Goal: Task Accomplishment & Management: Use online tool/utility

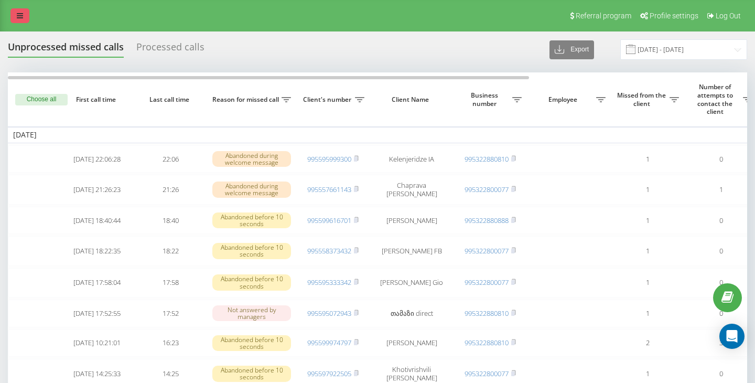
click at [18, 14] on icon at bounding box center [20, 15] width 6 height 7
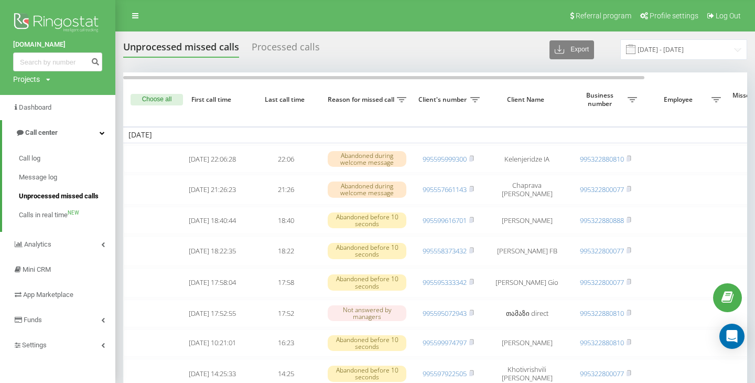
click at [66, 196] on span "Unprocessed missed calls" at bounding box center [59, 196] width 80 height 10
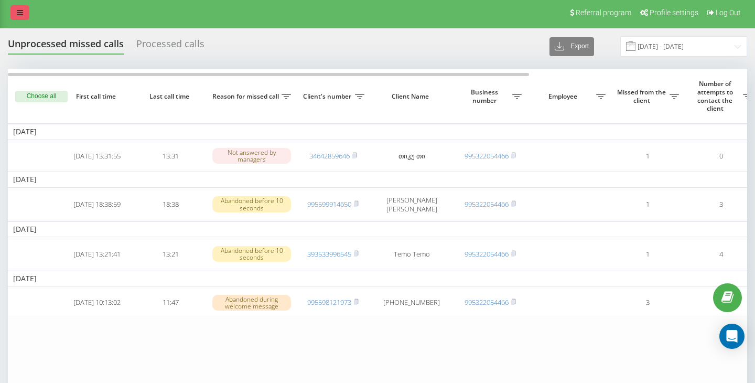
scroll to position [3, 0]
click at [23, 13] on link at bounding box center [19, 12] width 19 height 15
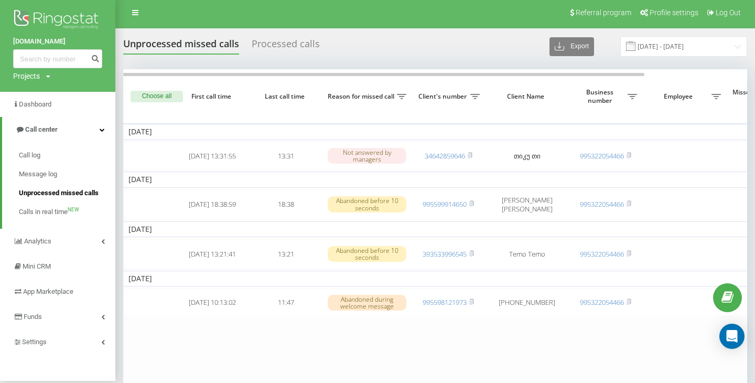
click at [59, 195] on span "Unprocessed missed calls" at bounding box center [59, 193] width 80 height 10
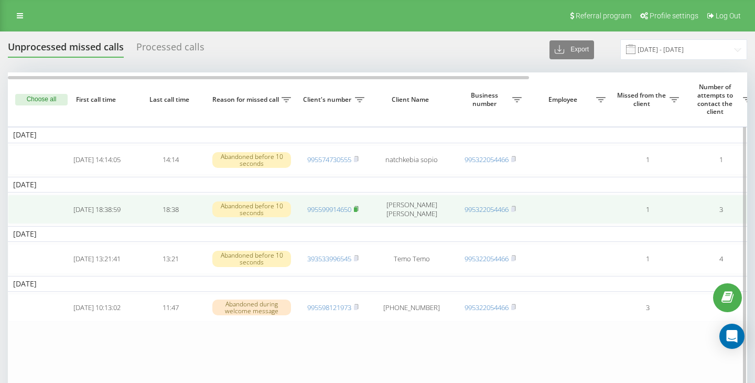
click at [357, 208] on rect at bounding box center [355, 209] width 3 height 5
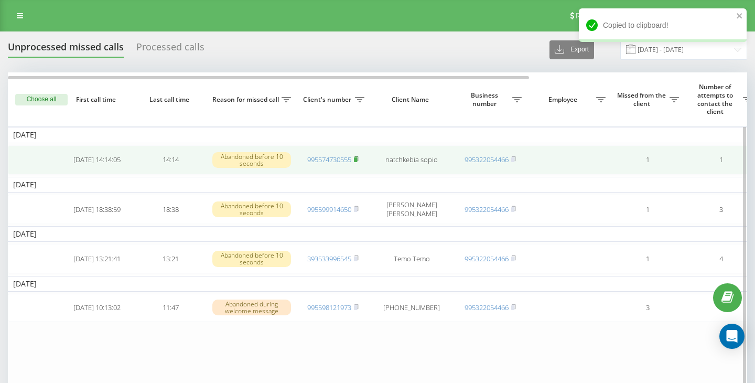
click at [359, 160] on icon at bounding box center [356, 159] width 5 height 6
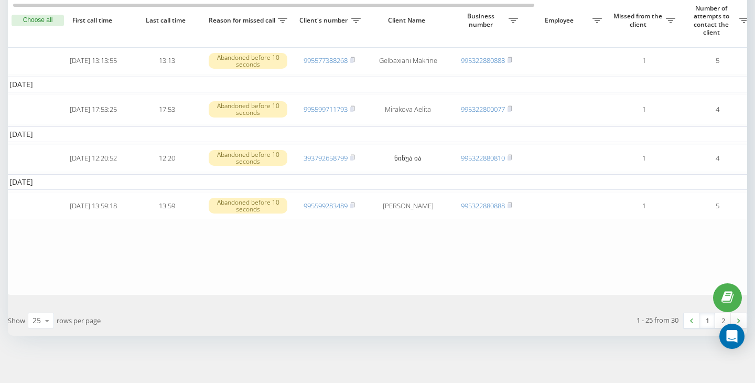
scroll to position [895, 0]
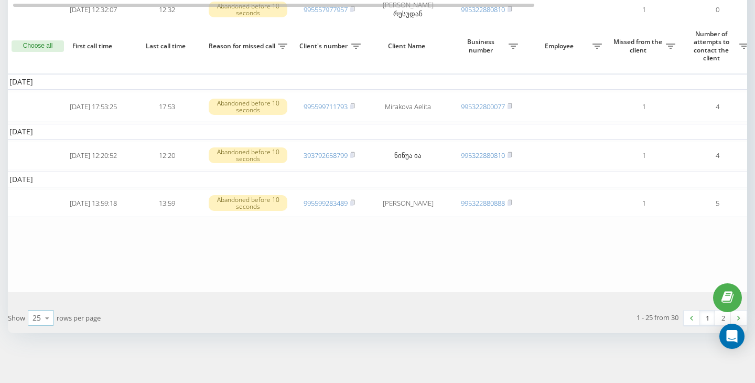
click at [49, 316] on icon at bounding box center [47, 318] width 16 height 20
click at [40, 292] on span "50" at bounding box center [37, 288] width 8 height 10
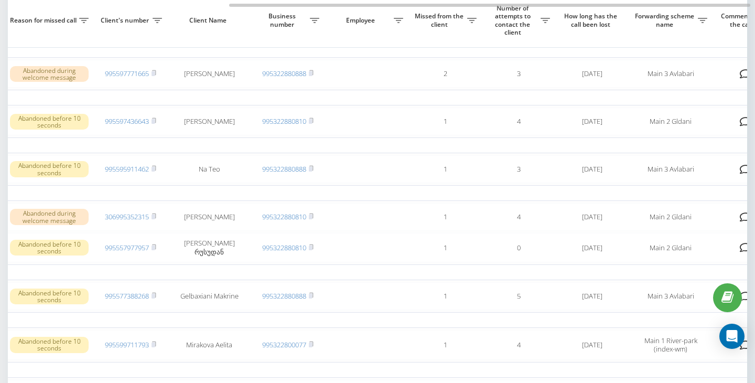
scroll to position [0, 309]
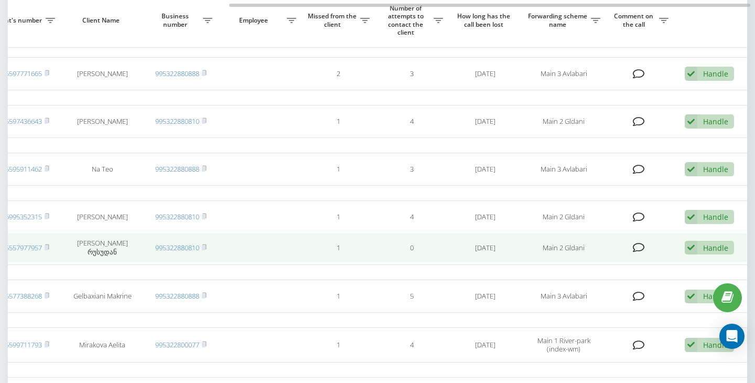
click at [702, 255] on div "Handle Failed to contact Contacted the client using another channel The client …" at bounding box center [709, 248] width 49 height 14
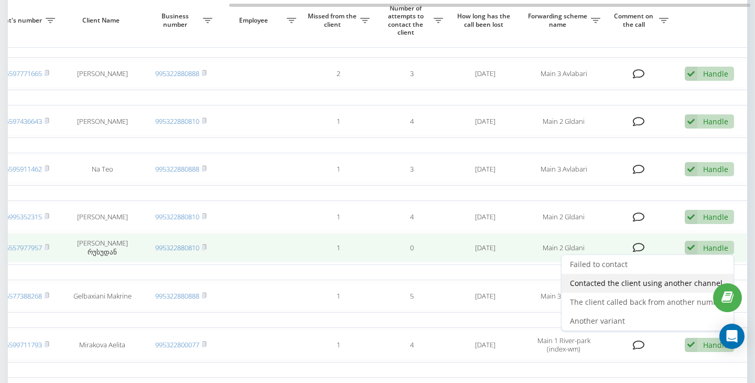
click at [629, 288] on span "Contacted the client using another channel" at bounding box center [646, 283] width 153 height 10
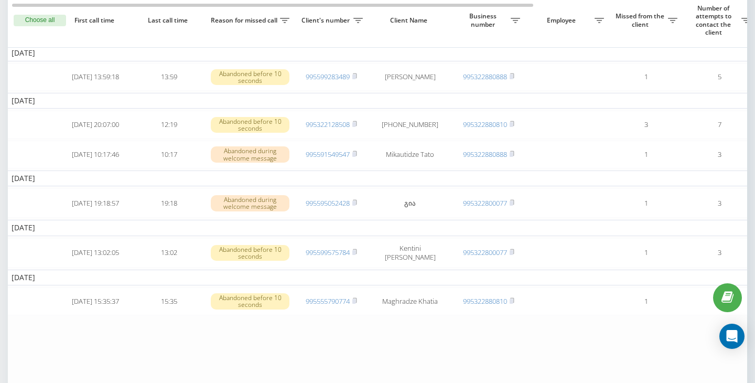
scroll to position [0, 0]
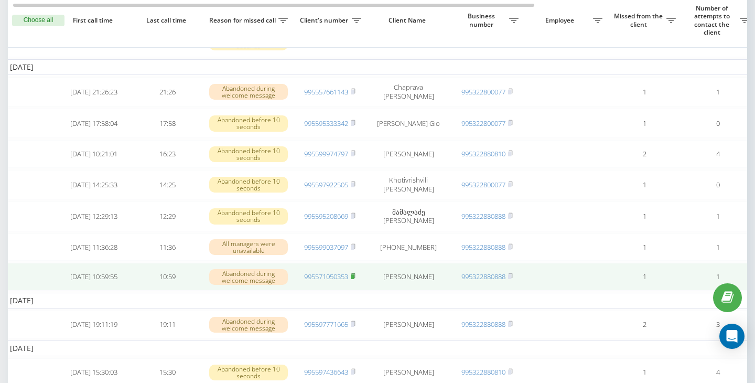
click at [354, 279] on rect at bounding box center [352, 276] width 3 height 5
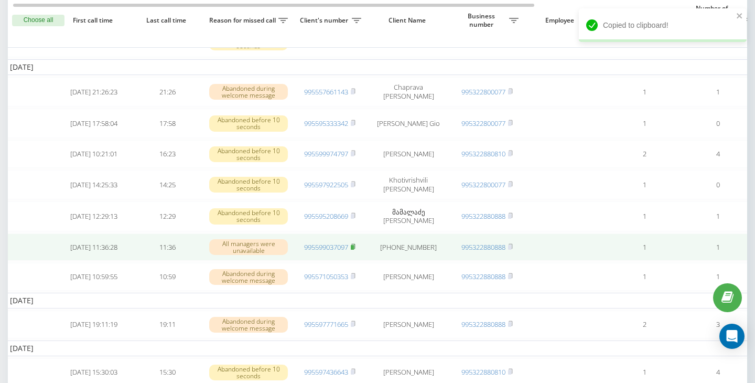
click at [354, 249] on rect at bounding box center [352, 246] width 3 height 5
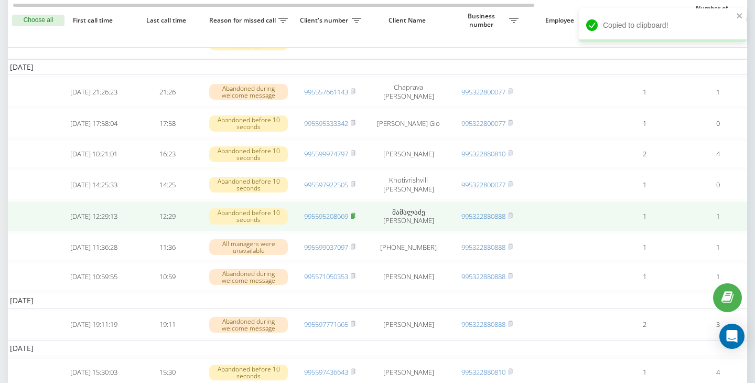
click at [354, 219] on rect at bounding box center [352, 216] width 3 height 5
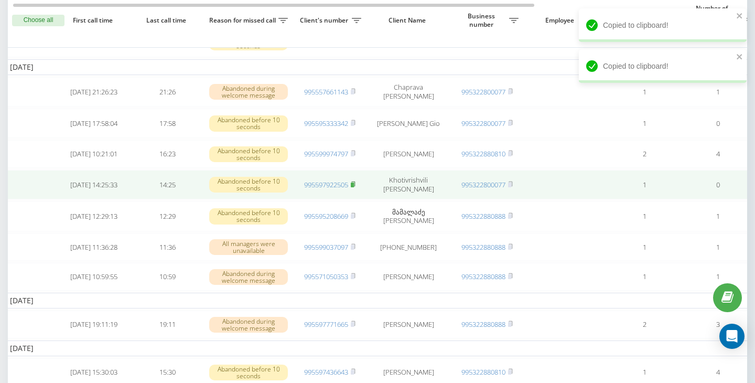
click at [354, 187] on rect at bounding box center [352, 184] width 3 height 5
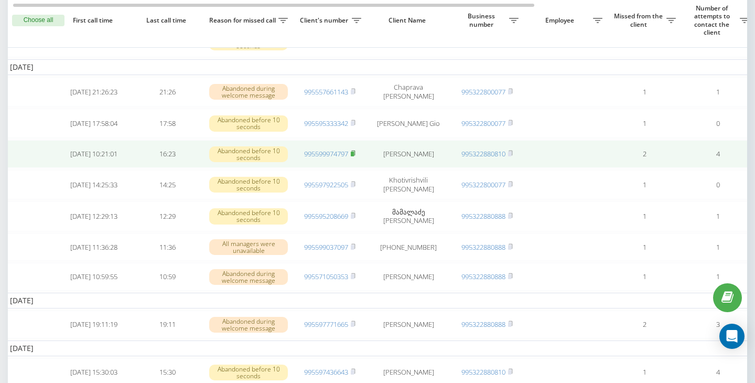
click at [355, 156] on icon at bounding box center [353, 153] width 5 height 6
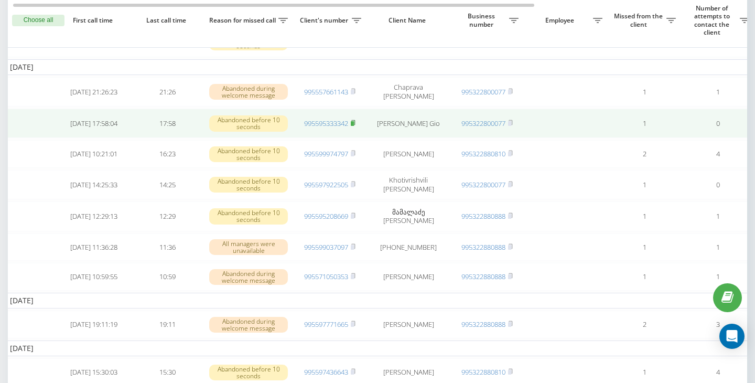
click at [355, 125] on icon at bounding box center [353, 122] width 4 height 5
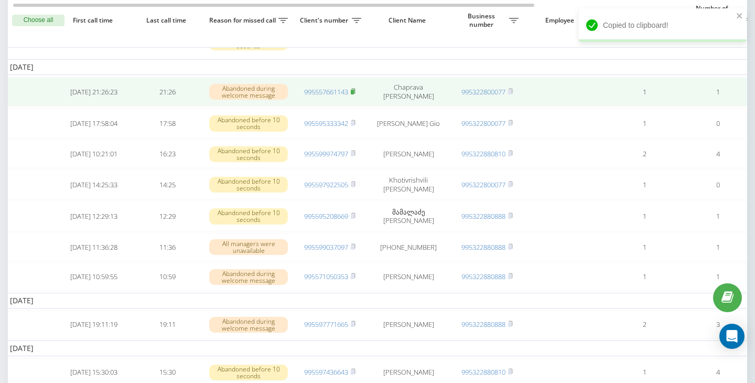
click at [354, 94] on rect at bounding box center [352, 92] width 3 height 5
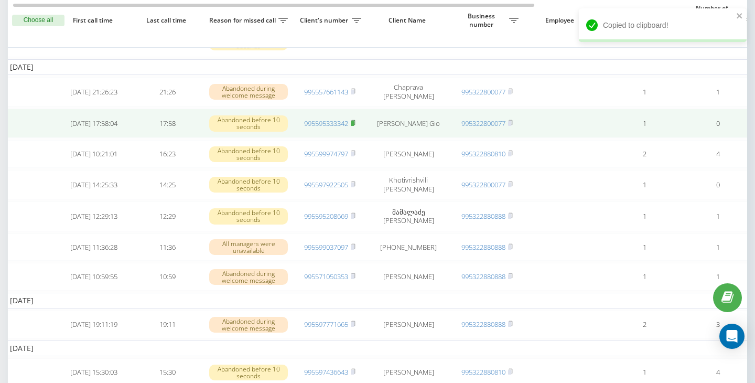
click at [354, 126] on rect at bounding box center [352, 123] width 3 height 5
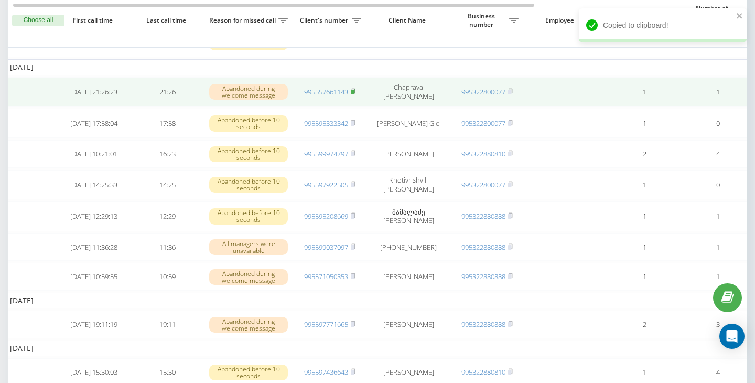
click at [354, 94] on rect at bounding box center [352, 92] width 3 height 5
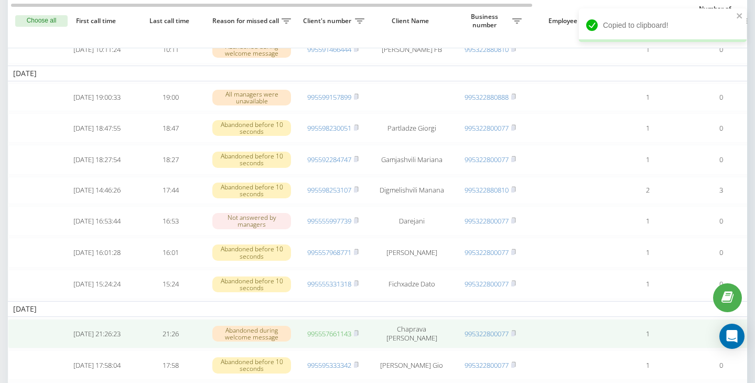
scroll to position [139, 0]
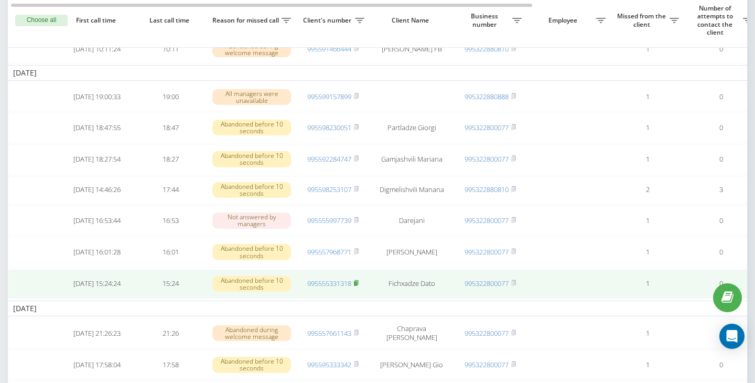
click at [357, 286] on rect at bounding box center [355, 283] width 3 height 5
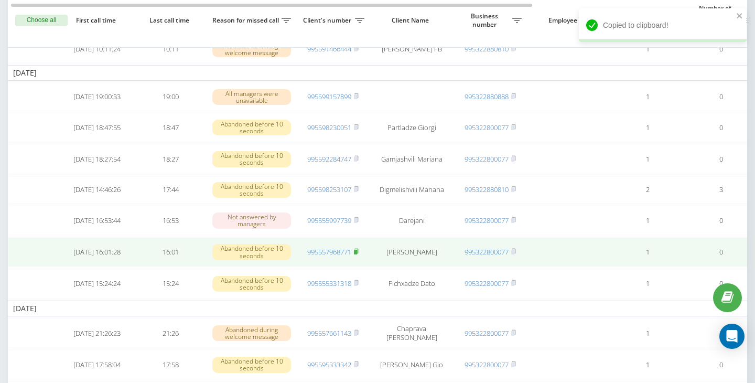
click at [357, 254] on rect at bounding box center [355, 252] width 3 height 5
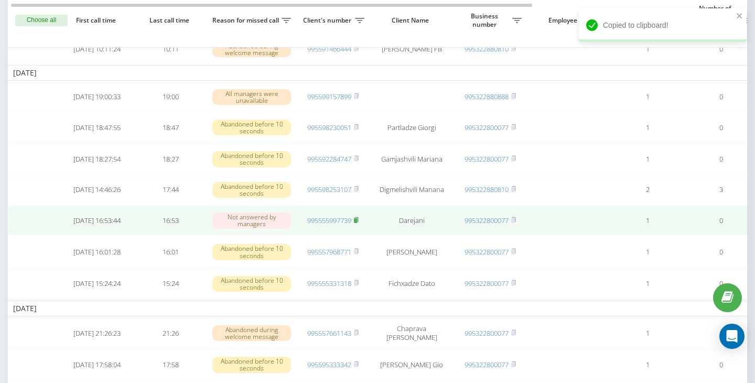
click at [357, 223] on rect at bounding box center [355, 220] width 3 height 5
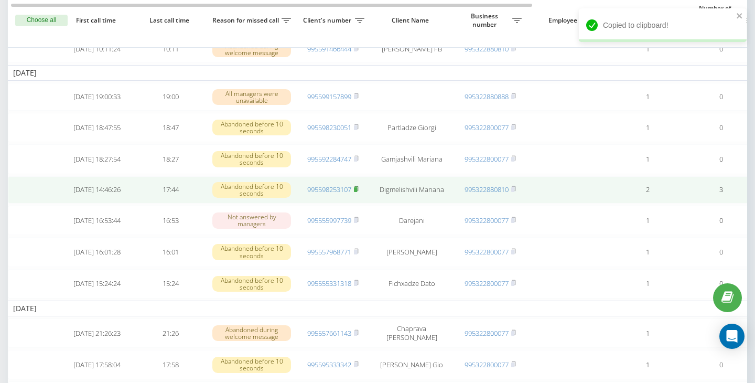
click at [357, 192] on rect at bounding box center [355, 189] width 3 height 5
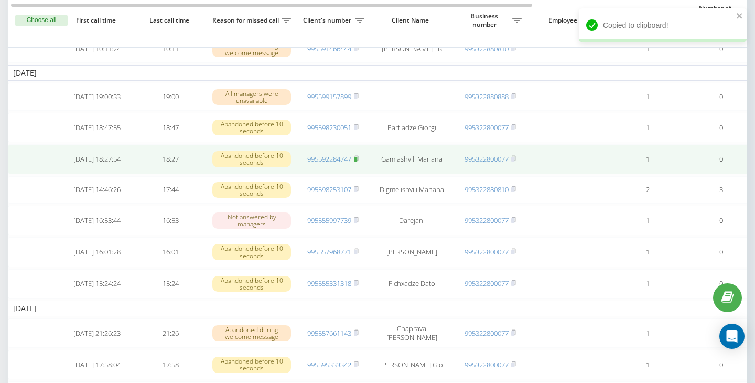
click at [357, 161] on rect at bounding box center [355, 159] width 3 height 5
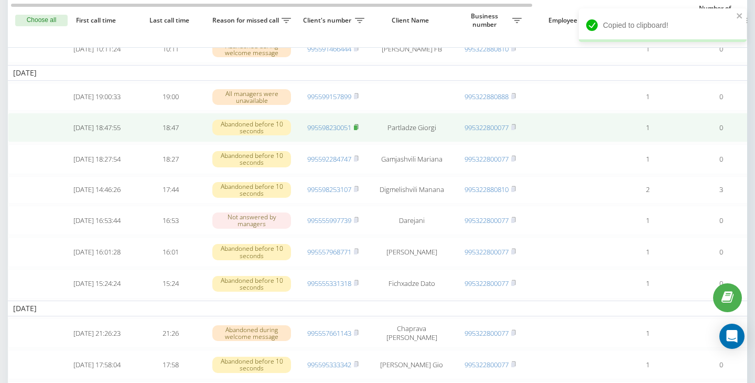
click at [358, 129] on icon at bounding box center [356, 126] width 4 height 5
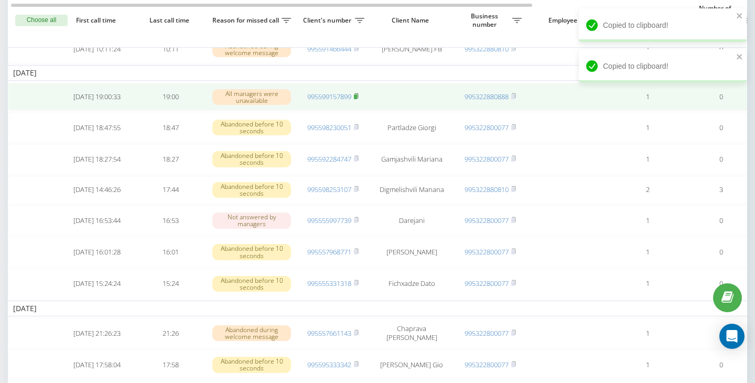
click at [357, 99] on rect at bounding box center [355, 96] width 3 height 5
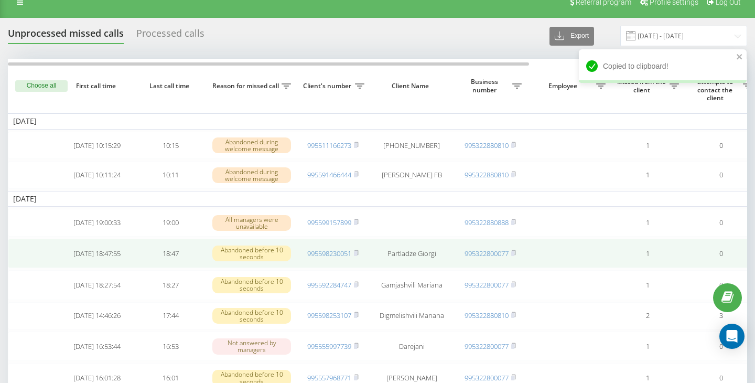
scroll to position [0, 0]
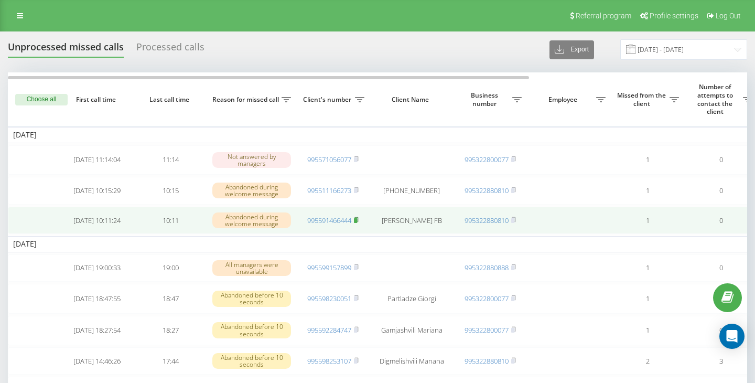
click at [357, 222] on rect at bounding box center [355, 220] width 3 height 5
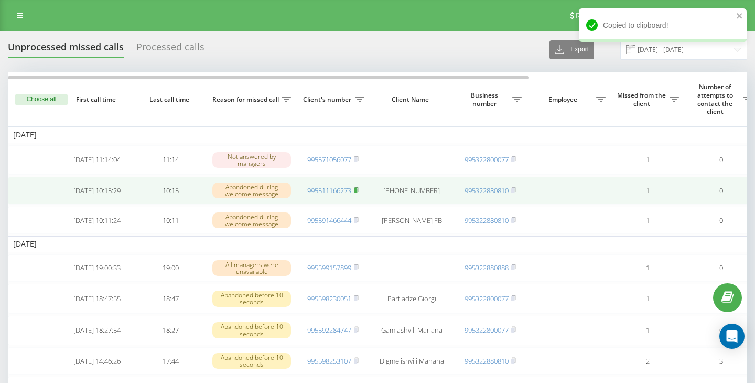
click at [358, 188] on icon at bounding box center [356, 190] width 5 height 6
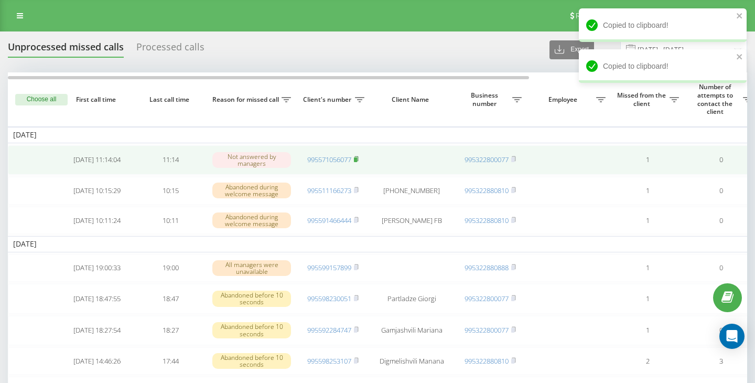
click at [357, 160] on rect at bounding box center [355, 159] width 3 height 5
